Goal: Information Seeking & Learning: Compare options

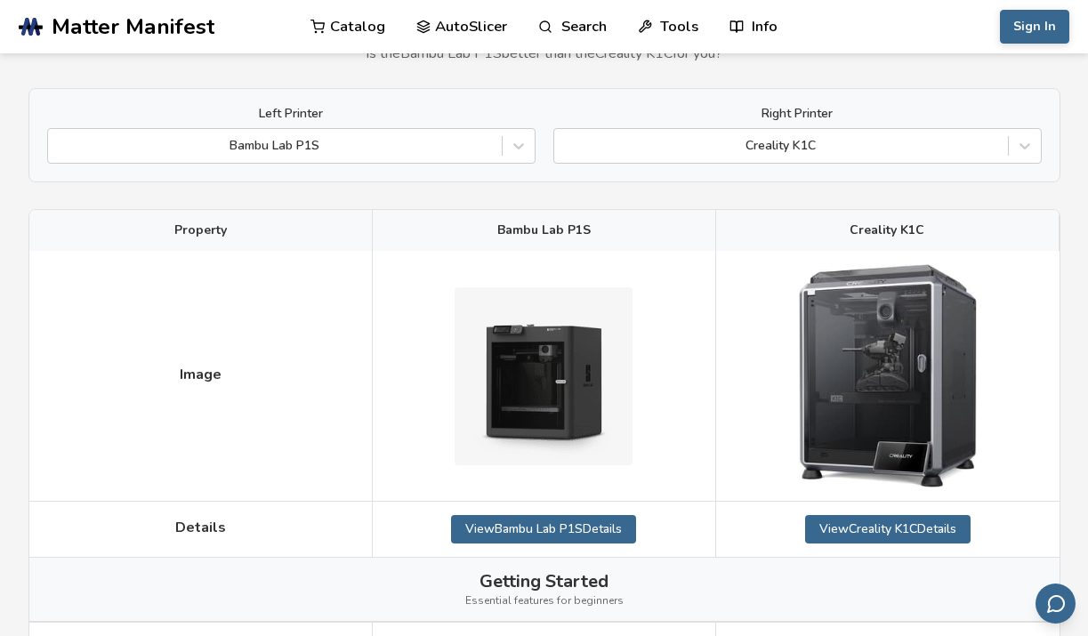
scroll to position [89, 0]
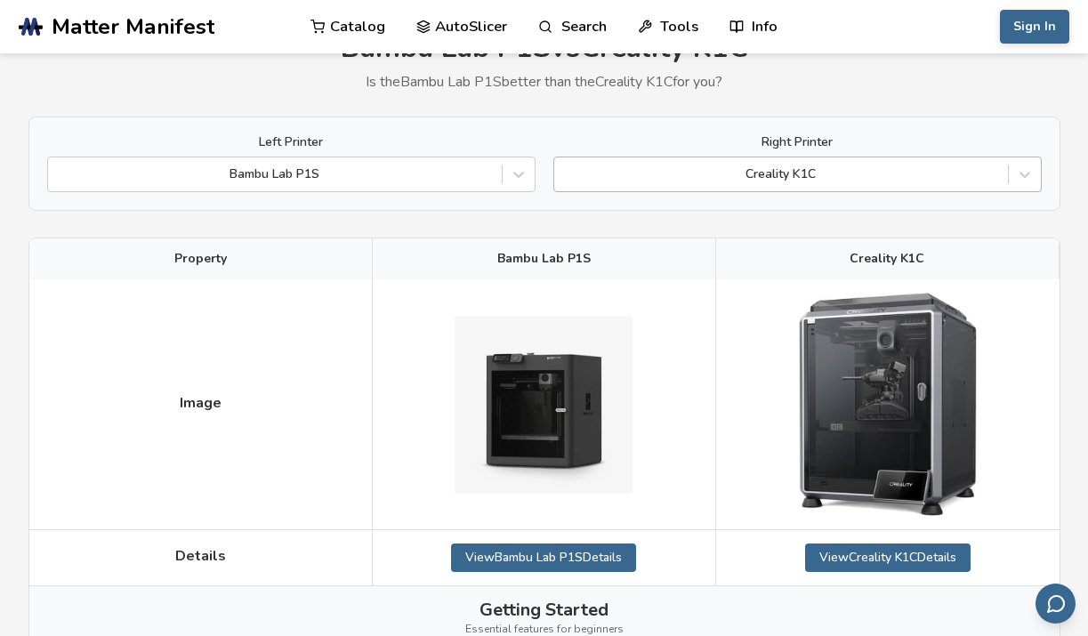
click at [926, 169] on div at bounding box center [781, 174] width 436 height 18
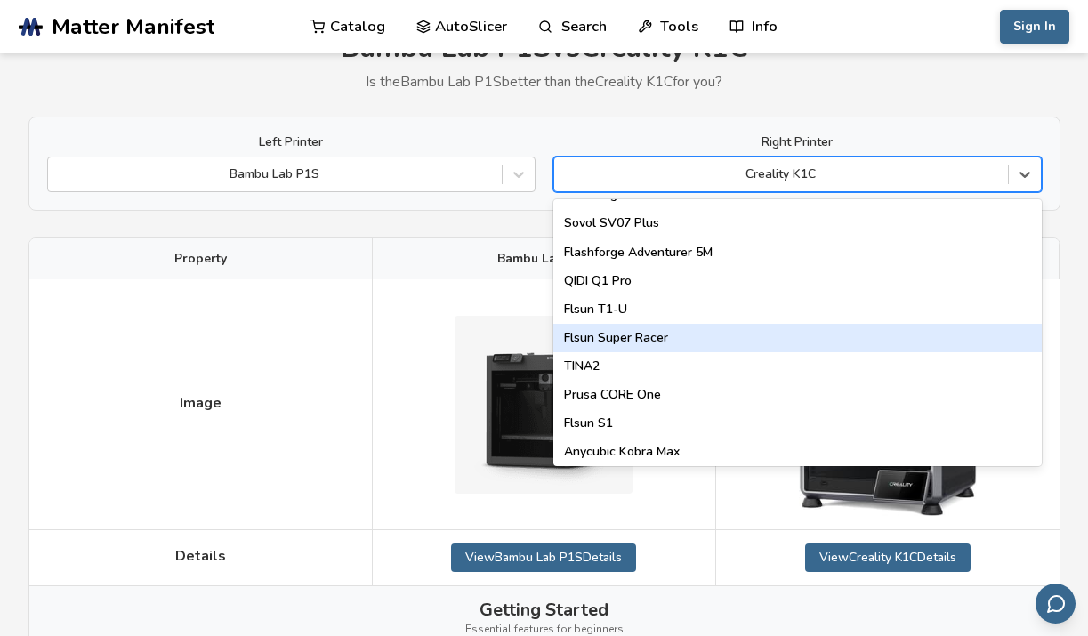
scroll to position [2281, 0]
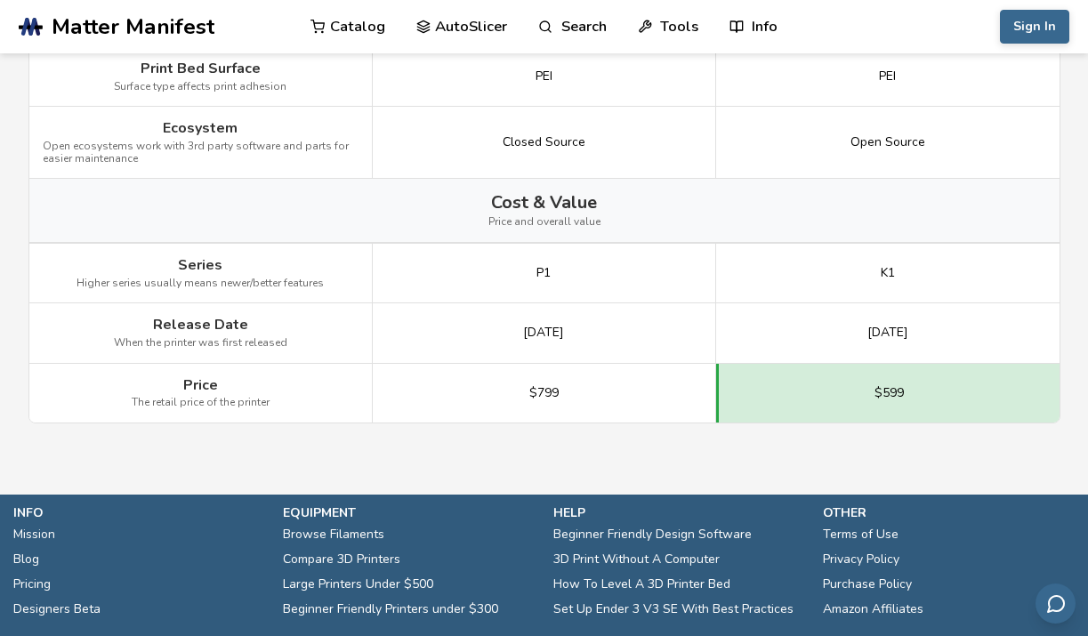
scroll to position [2476, 0]
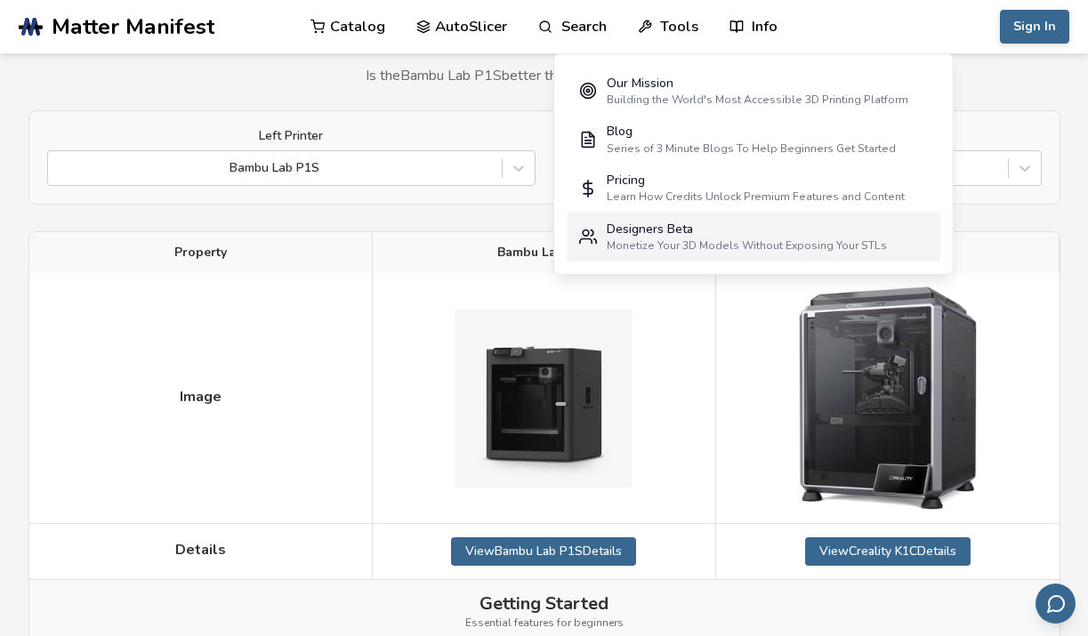
scroll to position [0, 0]
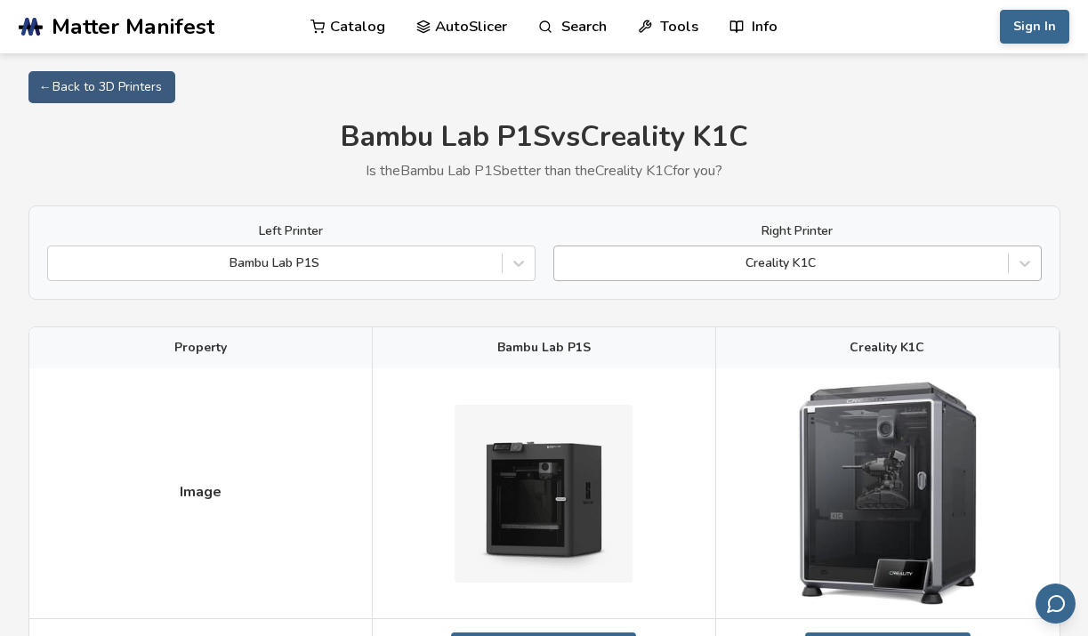
click at [963, 265] on div at bounding box center [781, 263] width 436 height 18
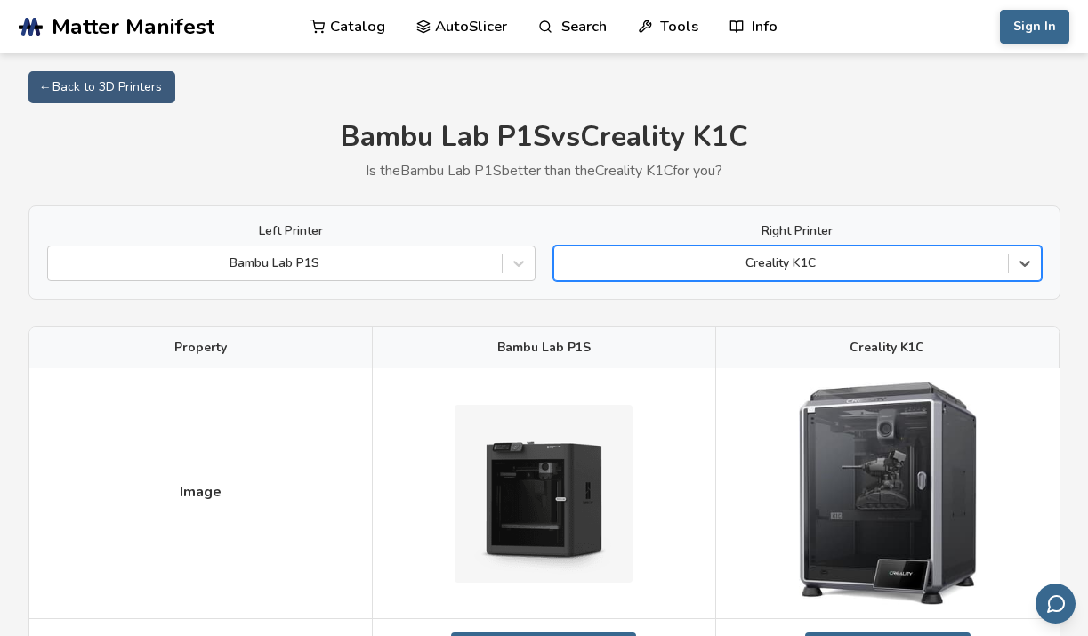
click at [895, 265] on div at bounding box center [781, 263] width 436 height 18
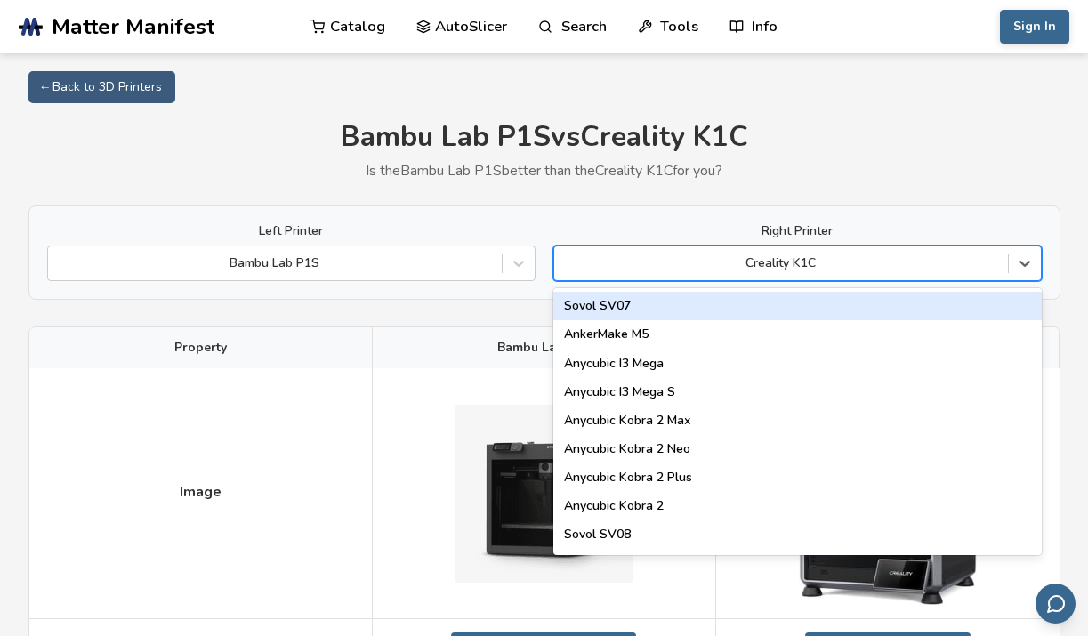
click at [895, 265] on div at bounding box center [781, 263] width 436 height 18
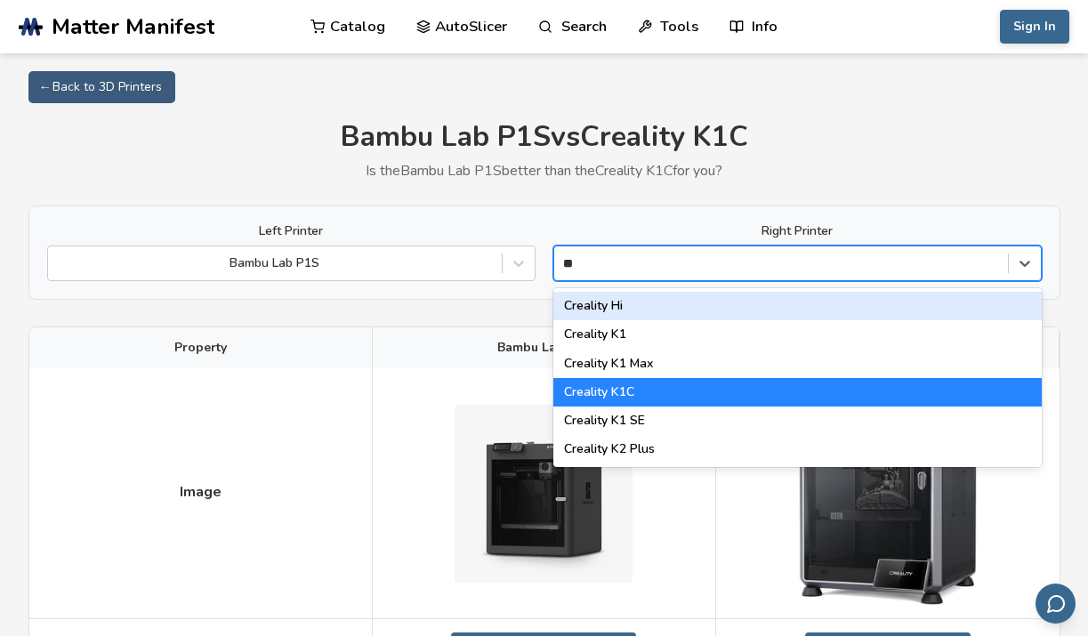
type input "***"
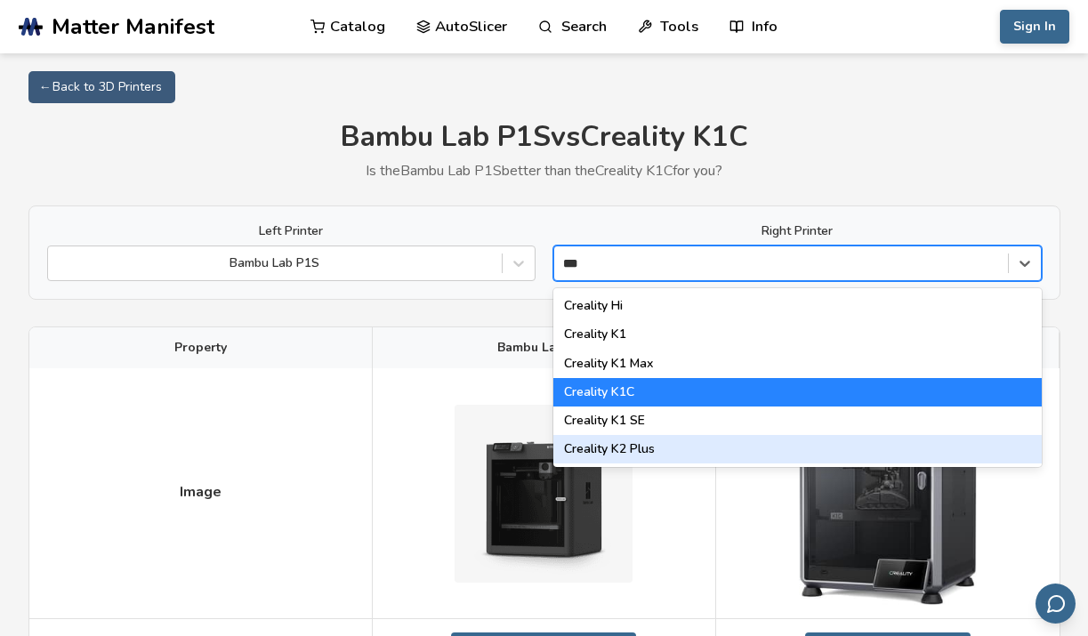
click at [662, 442] on div "Creality K2 Plus" at bounding box center [797, 449] width 488 height 28
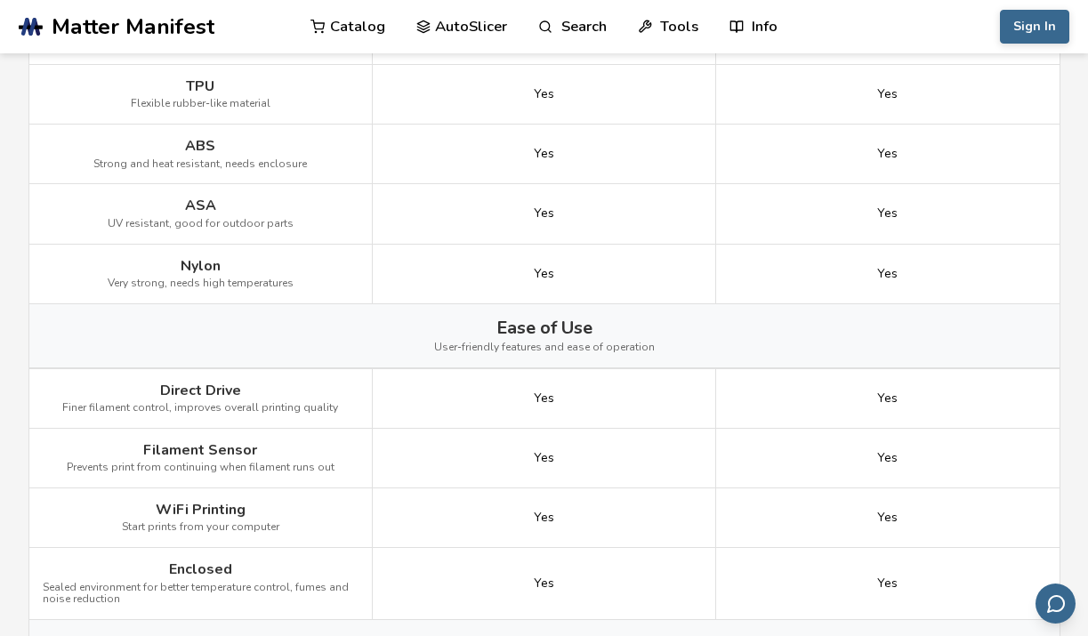
scroll to position [1156, 0]
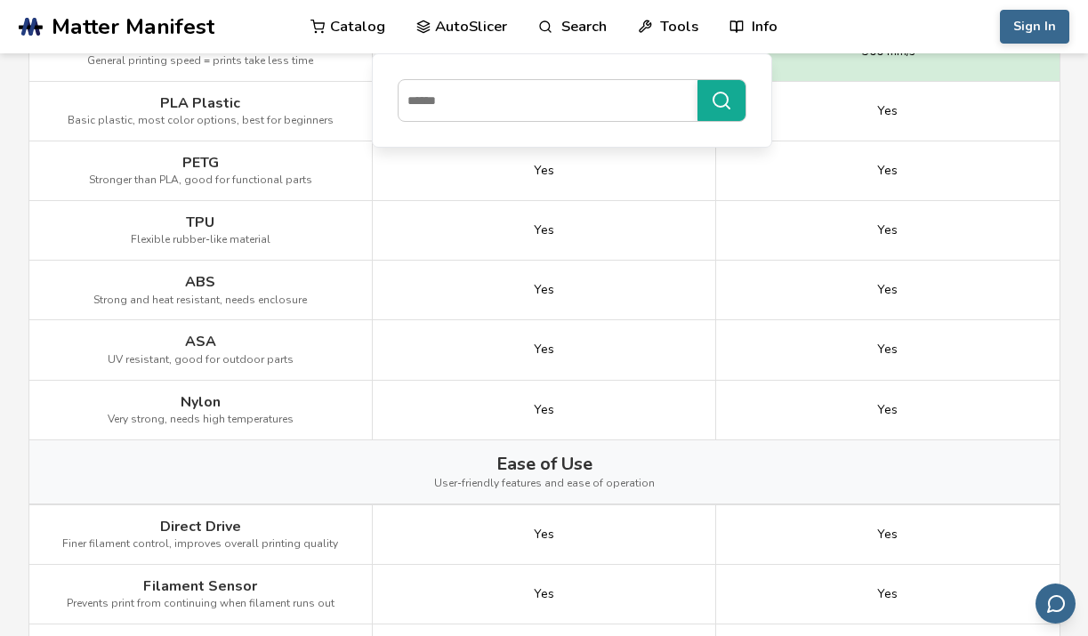
click at [359, 487] on div "Ease of Use User-friendly features and ease of operation" at bounding box center [544, 471] width 1030 height 63
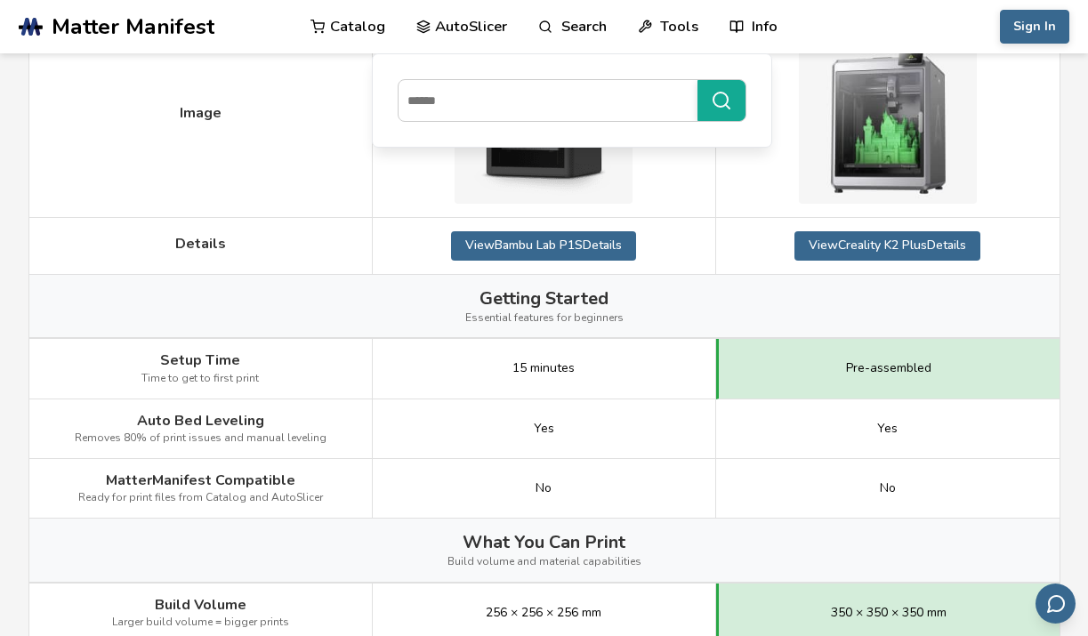
scroll to position [0, 0]
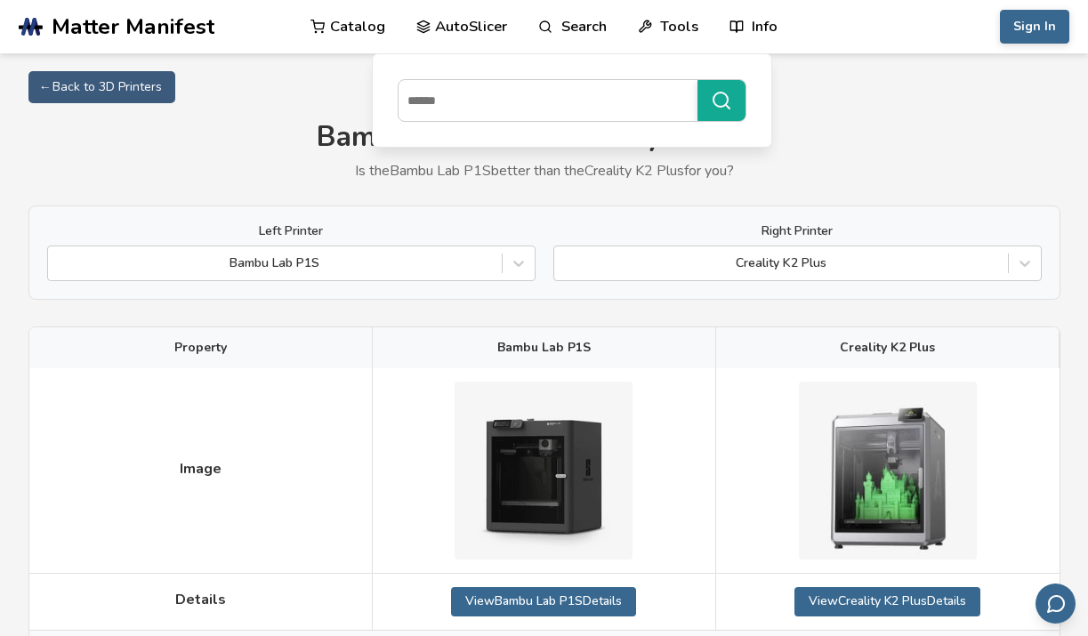
click at [534, 296] on div "Left Printer Bambu Lab P1S Right Printer Creality K2 Plus" at bounding box center [544, 252] width 1032 height 94
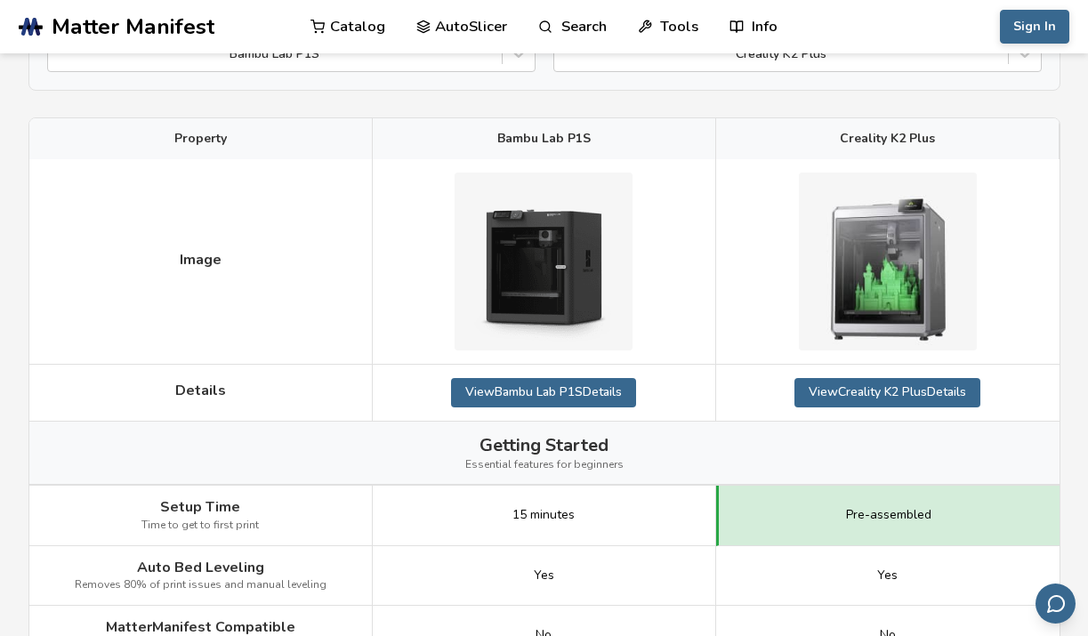
scroll to position [89, 0]
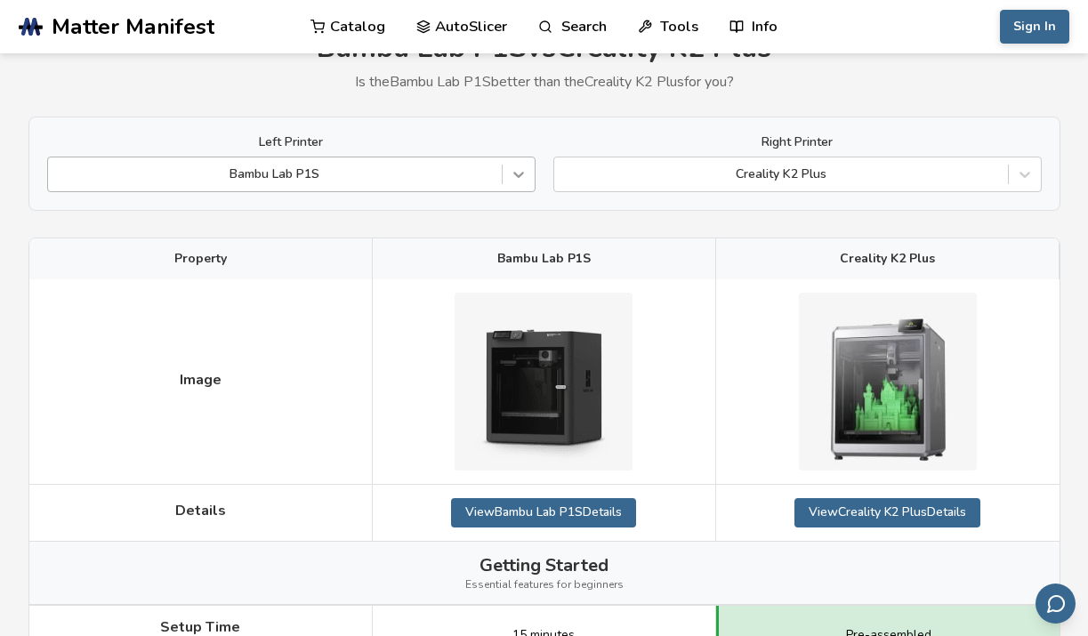
click at [503, 172] on div at bounding box center [519, 174] width 32 height 32
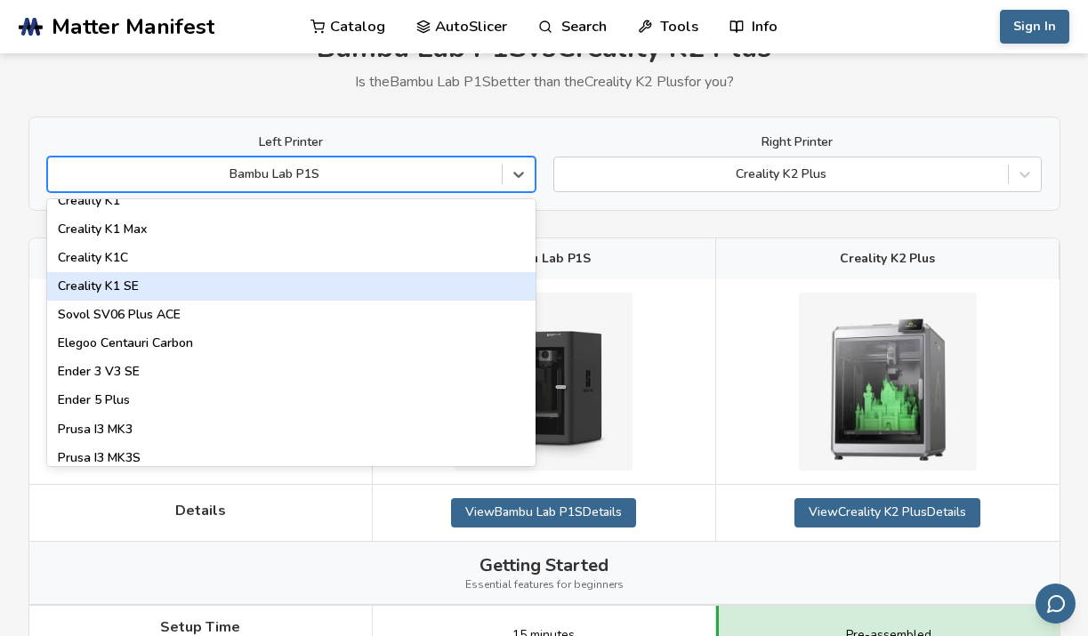
scroll to position [356, 0]
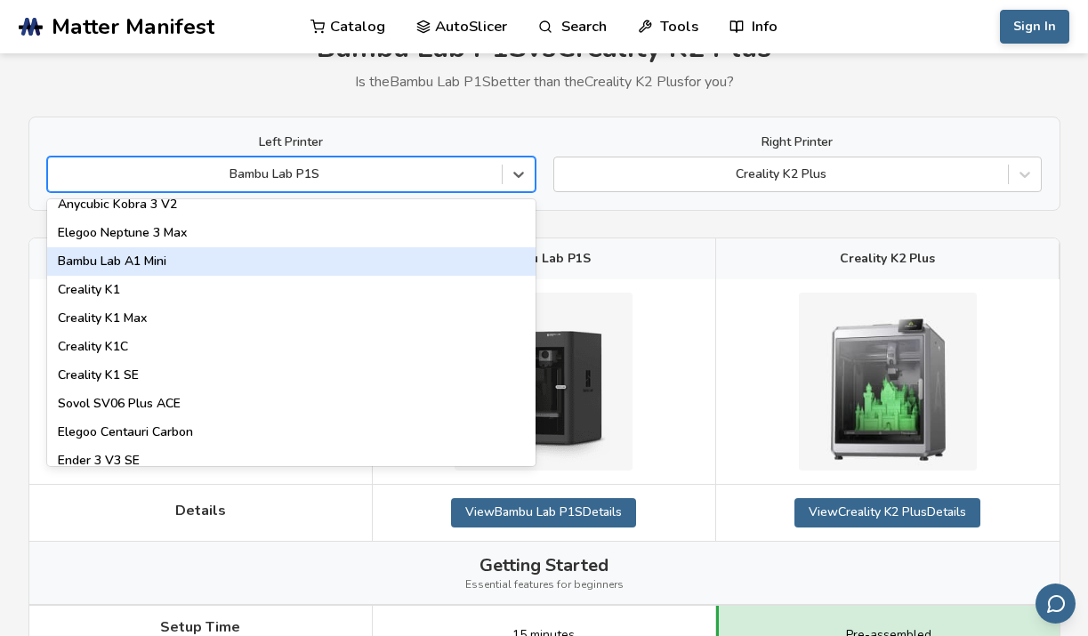
click at [702, 246] on div "Bambu Lab P1S" at bounding box center [544, 258] width 343 height 41
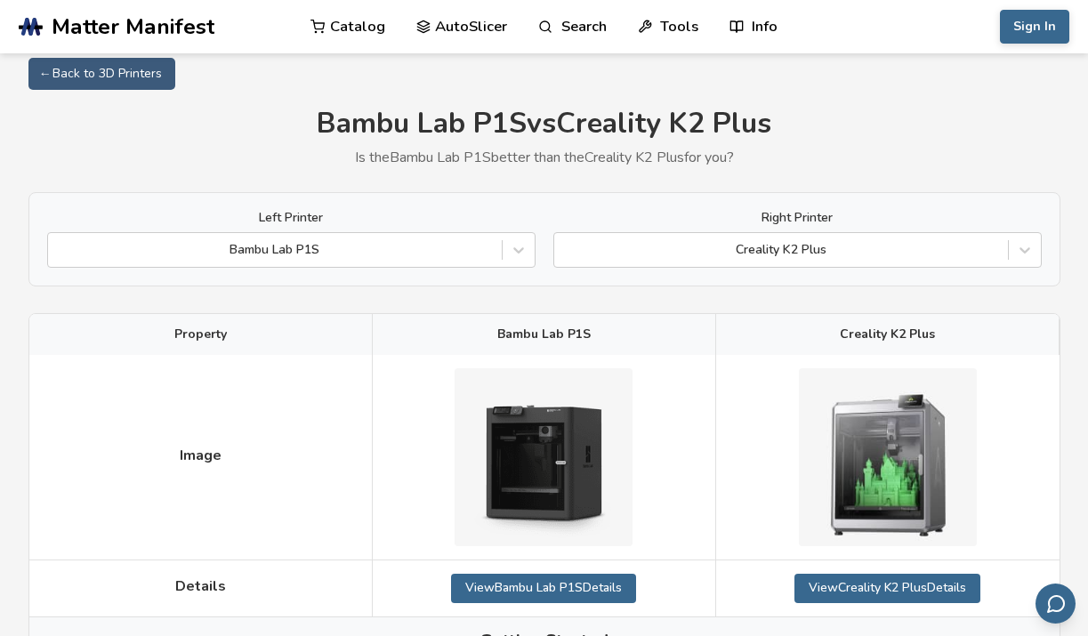
scroll to position [0, 0]
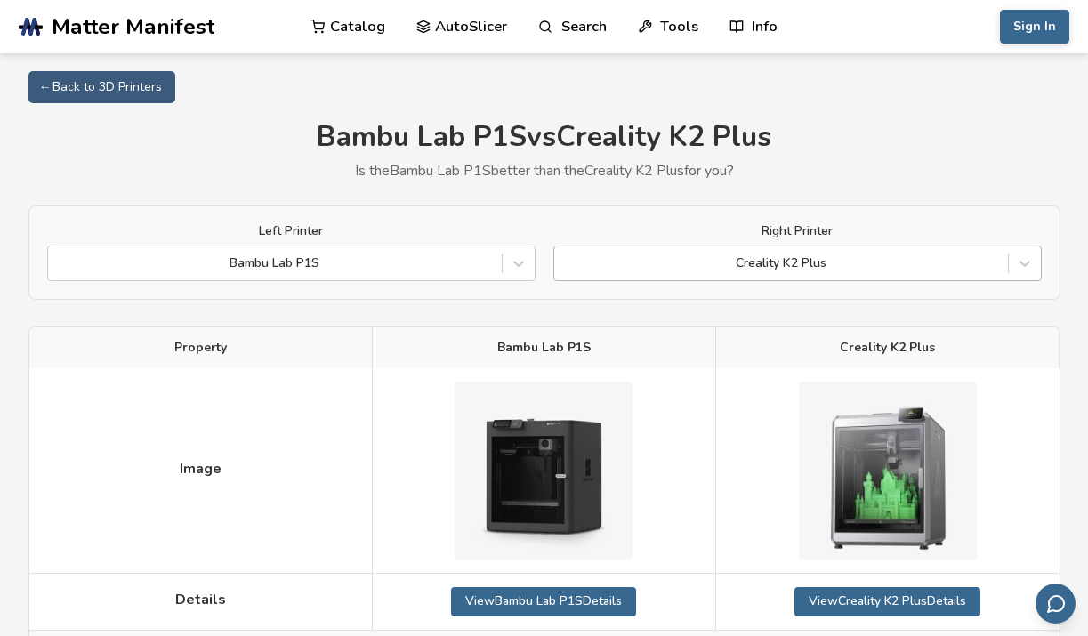
click at [810, 255] on div at bounding box center [781, 263] width 436 height 18
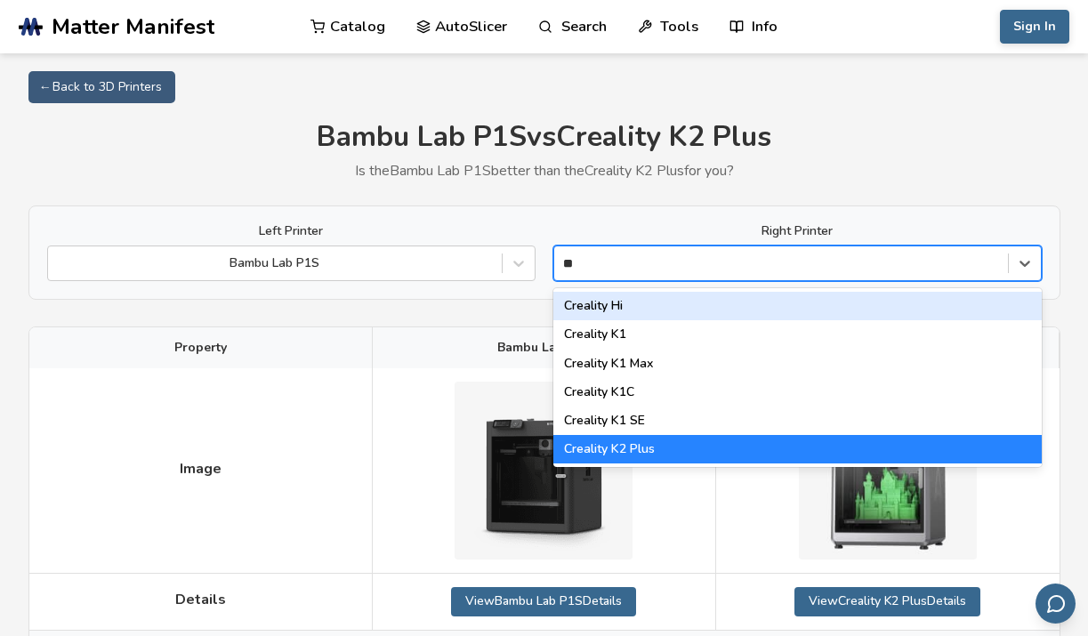
type input "*"
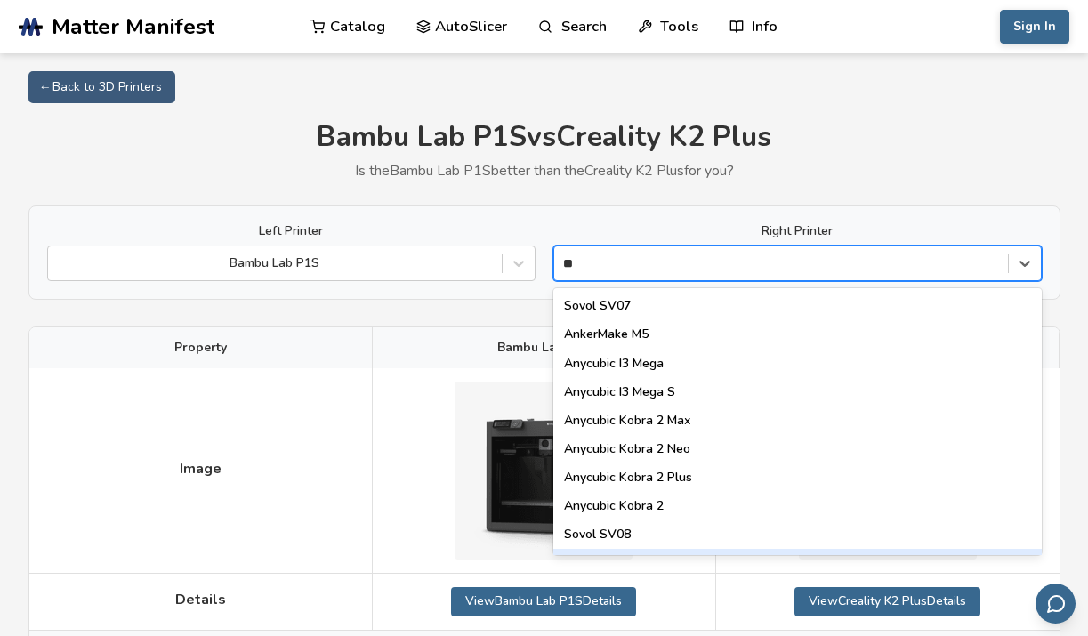
type input "***"
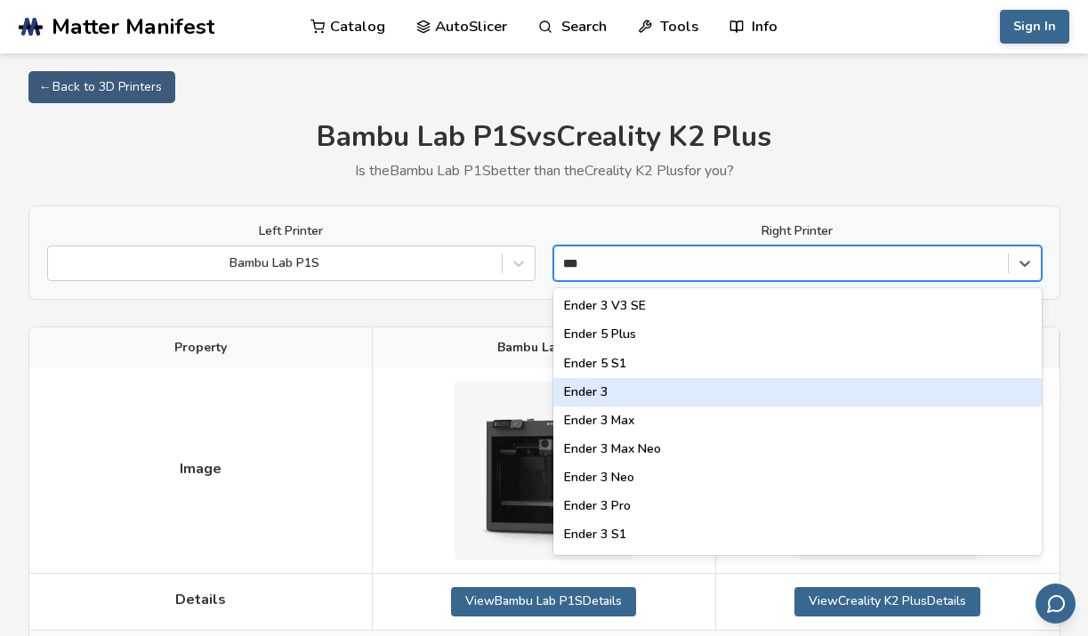
click at [693, 383] on div "Ender 3" at bounding box center [797, 392] width 488 height 28
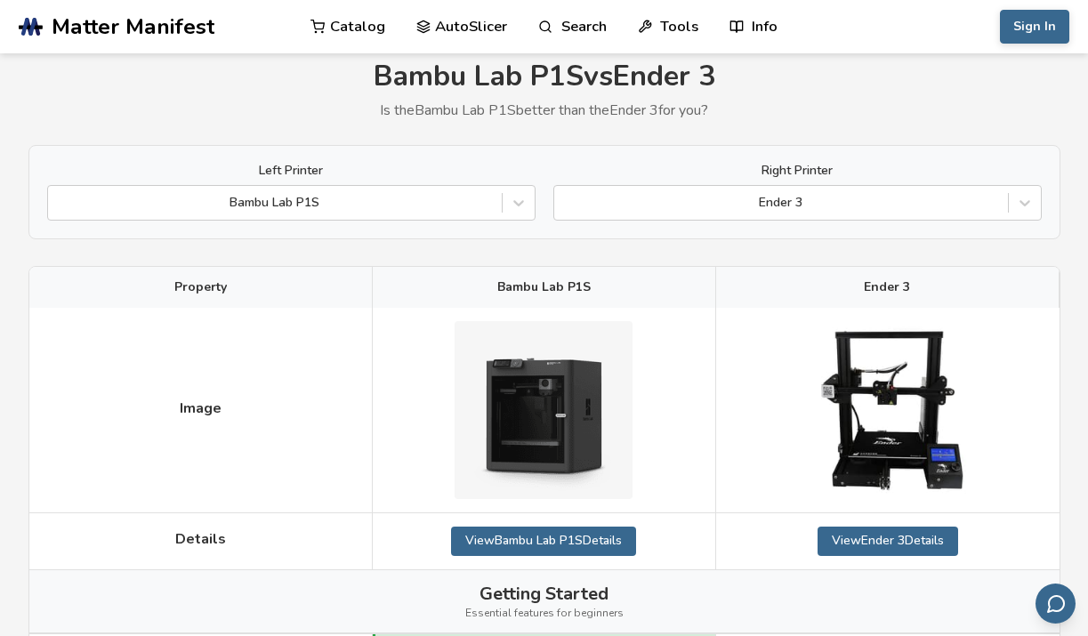
scroll to position [89, 0]
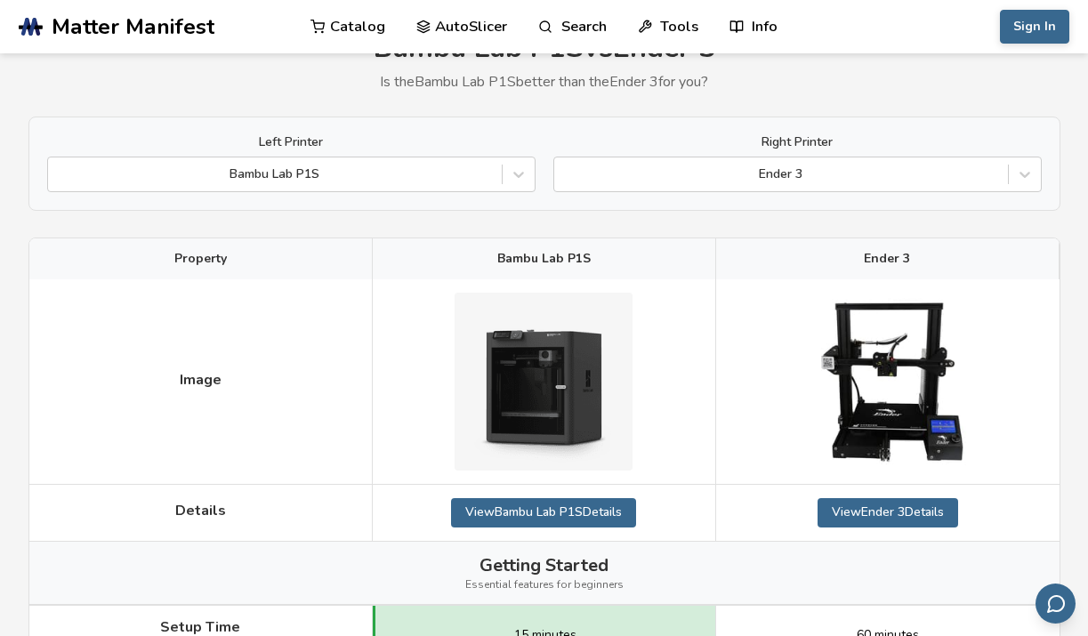
click at [839, 74] on p "Is the Bambu Lab P1S better than the Ender 3 for you?" at bounding box center [544, 82] width 1032 height 16
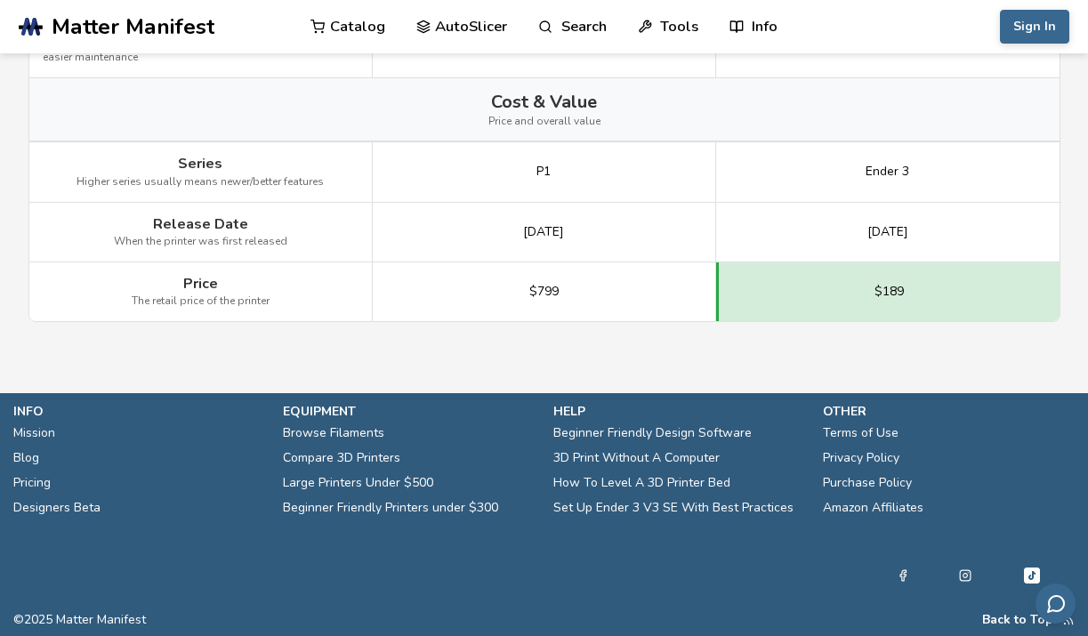
scroll to position [2342, 0]
